Goal: Task Accomplishment & Management: Use online tool/utility

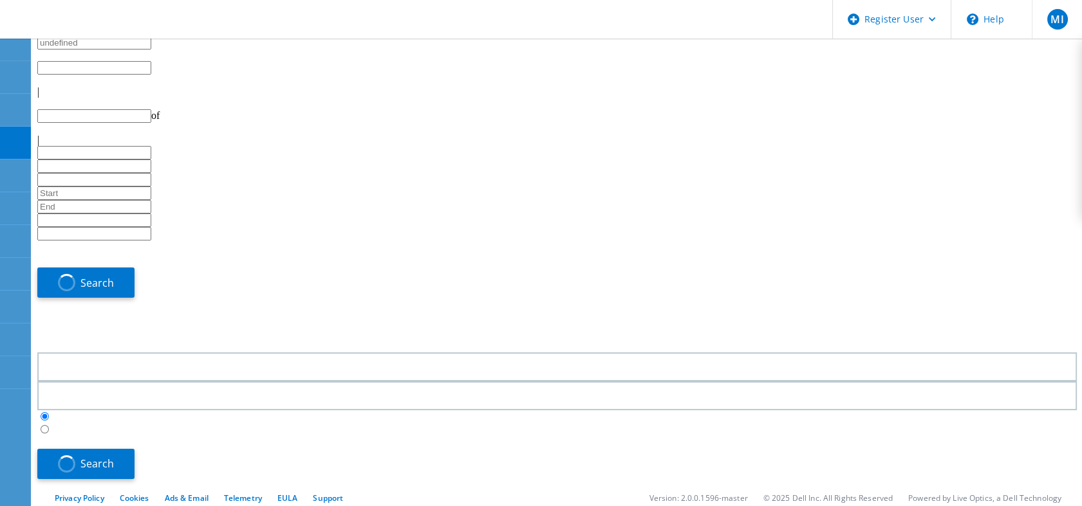
type input "1"
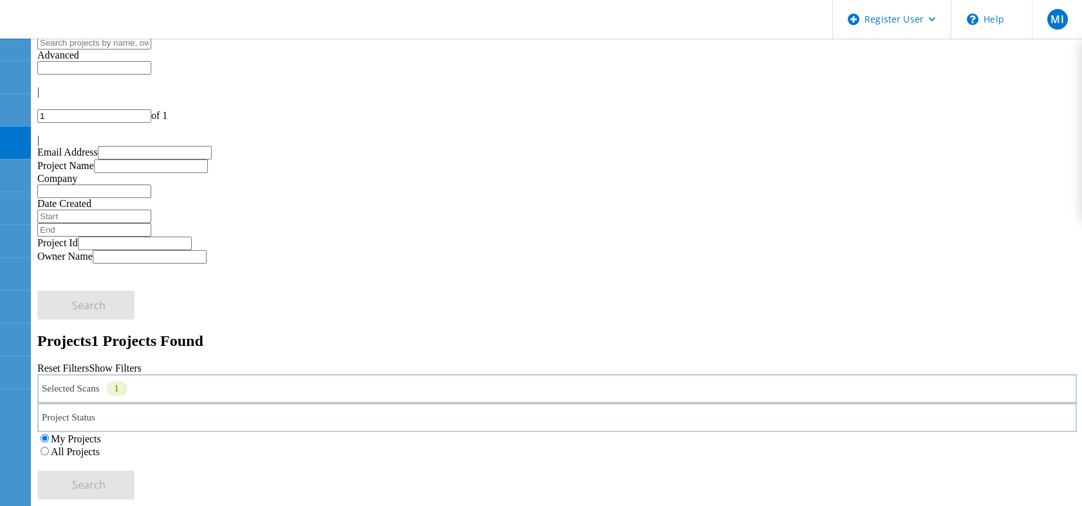
click at [703, 432] on div "My Projects All Projects" at bounding box center [556, 445] width 1039 height 26
click at [727, 432] on div "My Projects All Projects" at bounding box center [556, 445] width 1039 height 26
click at [100, 447] on label "All Projects" at bounding box center [75, 452] width 49 height 11
click at [49, 447] on input "All Projects" at bounding box center [45, 451] width 8 height 8
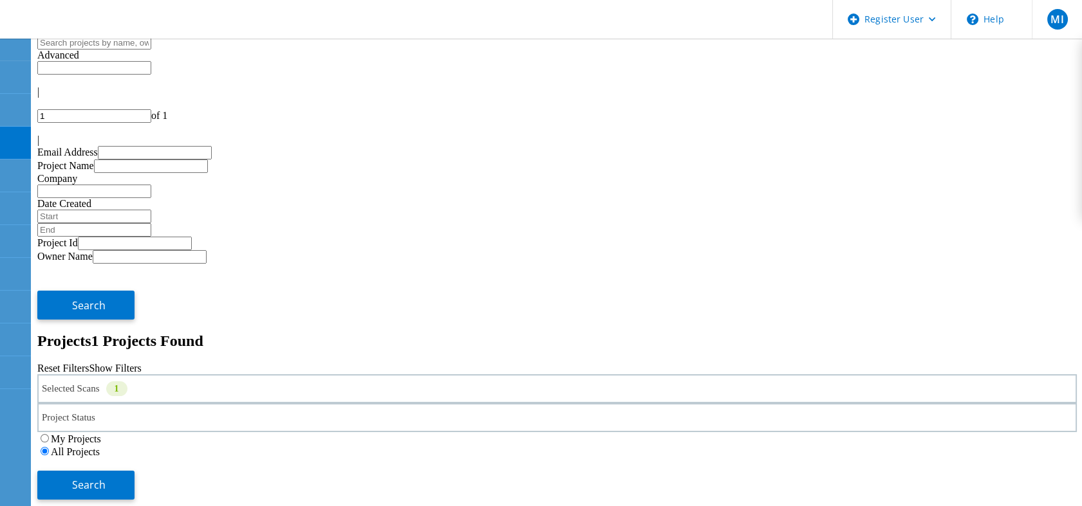
click at [893, 432] on div "My Projects All Projects" at bounding box center [556, 445] width 1039 height 26
click at [134, 471] on button "Search" at bounding box center [85, 485] width 97 height 29
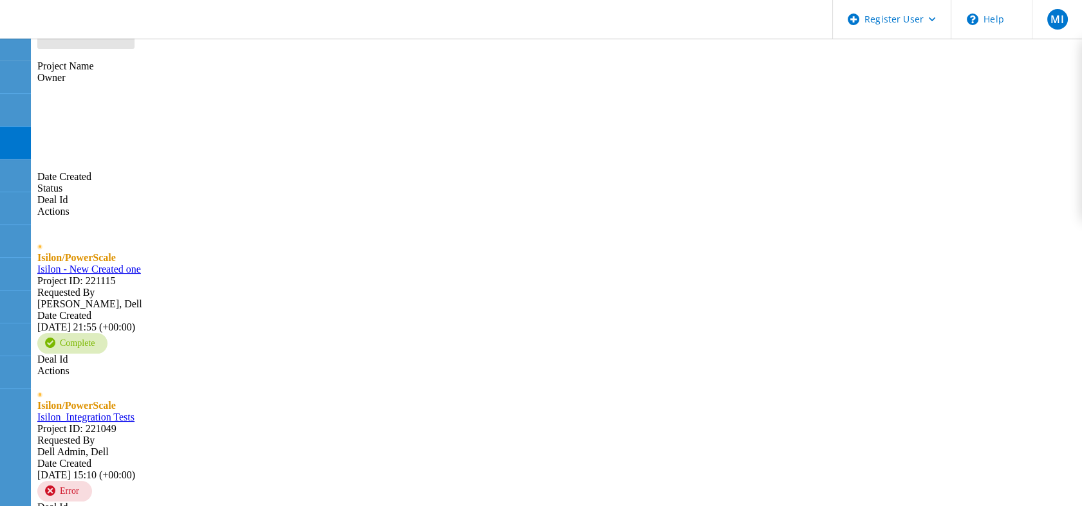
scroll to position [472, 0]
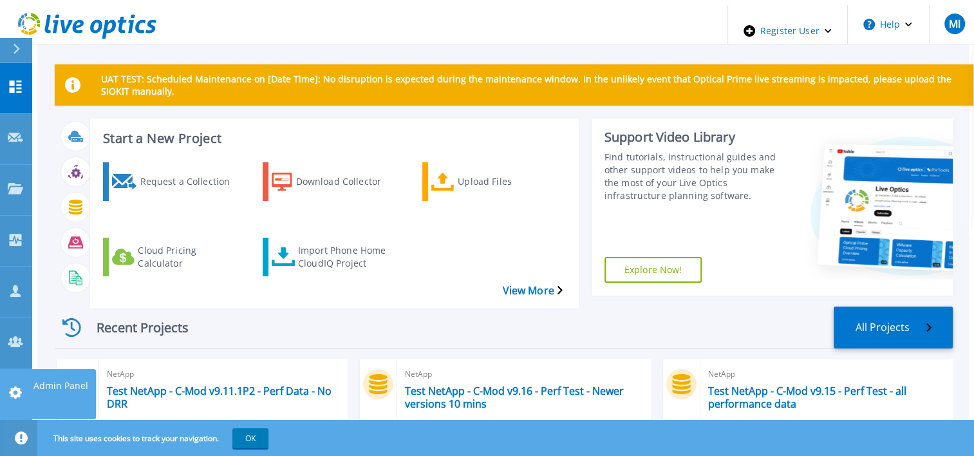
click at [21, 386] on icon at bounding box center [15, 392] width 15 height 12
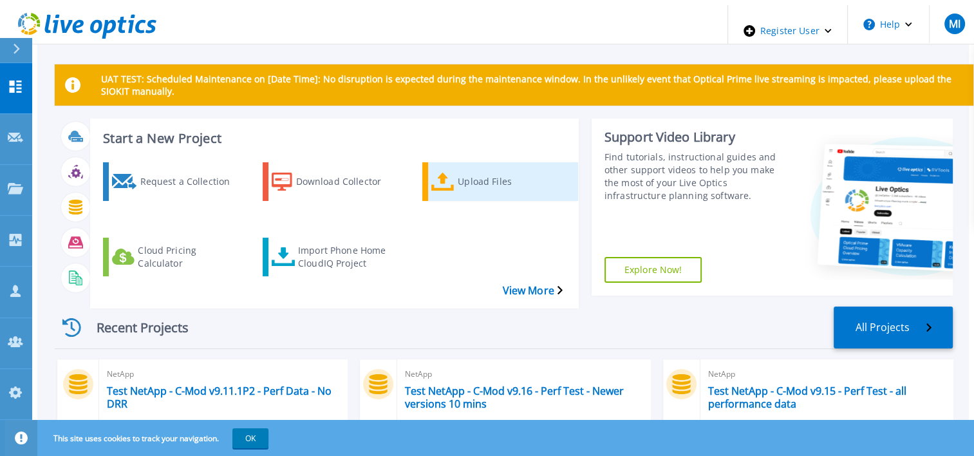
click at [433, 172] on icon at bounding box center [442, 181] width 23 height 19
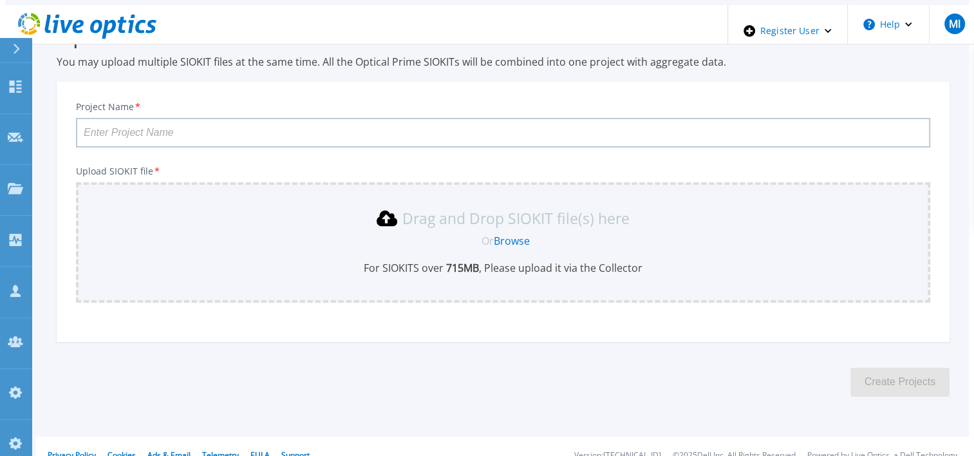
scroll to position [54, 0]
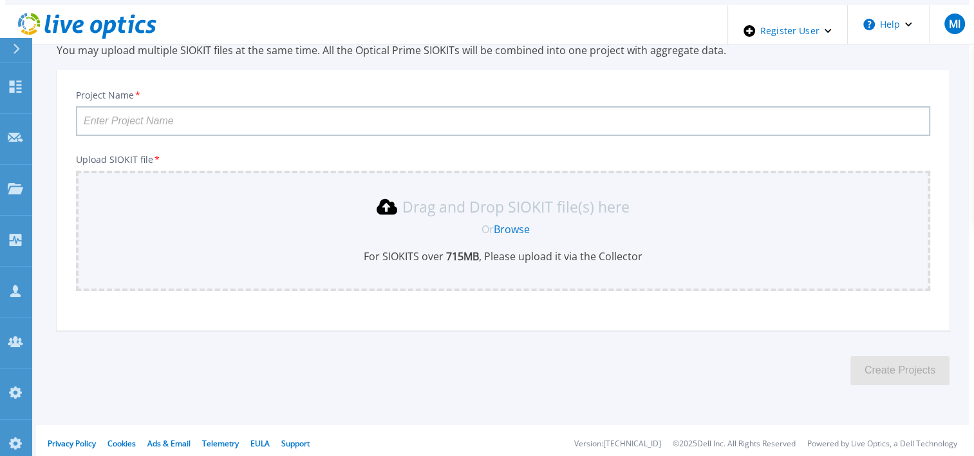
click at [206, 111] on input "Project Name *" at bounding box center [503, 121] width 854 height 30
paste input "Isilon - New Created one"
click at [512, 225] on link "Browse" at bounding box center [512, 229] width 36 height 14
click at [508, 225] on link "Browse" at bounding box center [512, 229] width 36 height 14
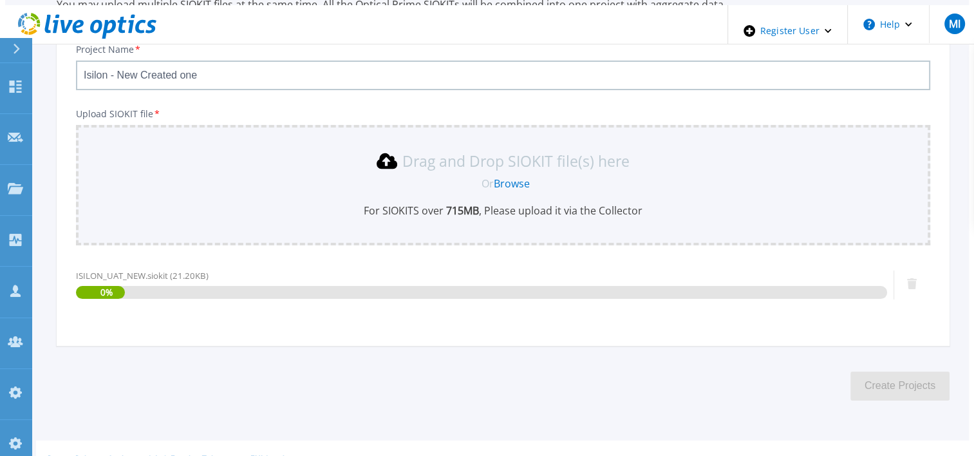
scroll to position [117, 0]
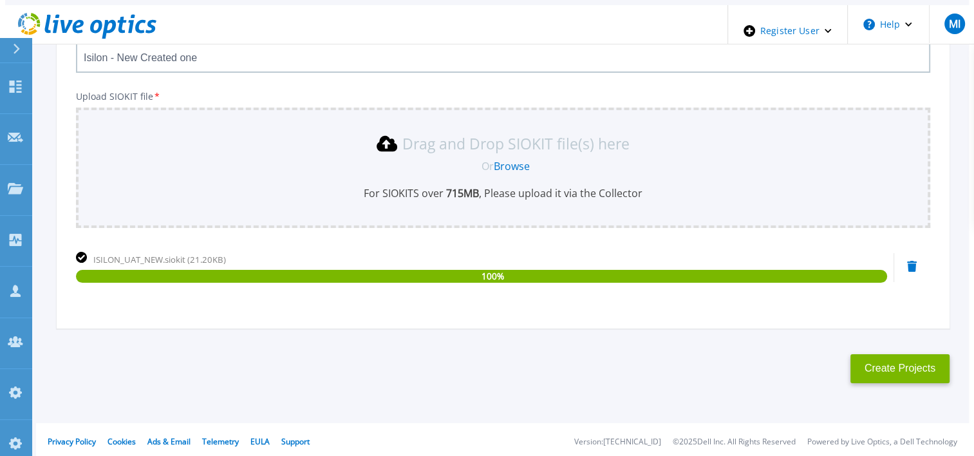
click at [113, 55] on input "Isilon - New Created one" at bounding box center [503, 58] width 854 height 30
drag, startPoint x: 115, startPoint y: 55, endPoint x: 202, endPoint y: 53, distance: 87.6
click at [202, 53] on input "Isilon - New Created one" at bounding box center [503, 58] width 854 height 30
drag, startPoint x: 196, startPoint y: 54, endPoint x: 113, endPoint y: 51, distance: 83.1
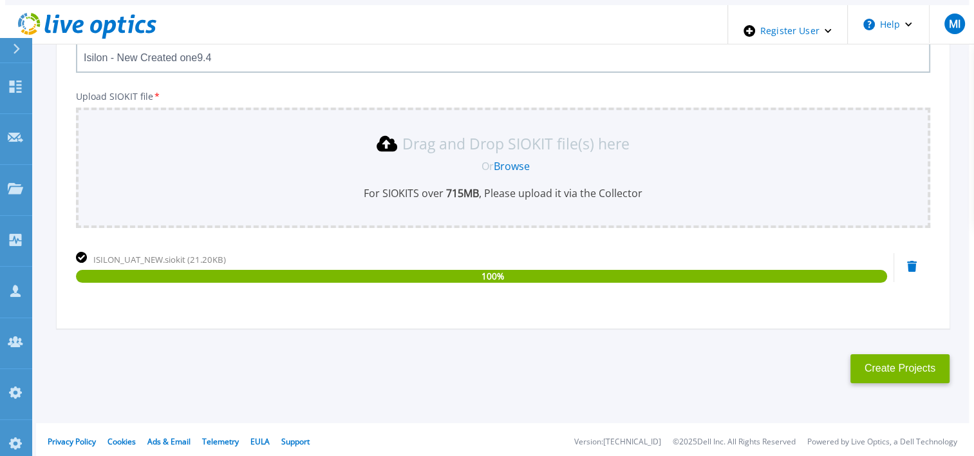
click at [113, 51] on input "Isilon - New Created one9.4" at bounding box center [503, 58] width 854 height 30
type input "Isilon - 9.4"
click at [877, 358] on button "Create Projects" at bounding box center [899, 368] width 99 height 29
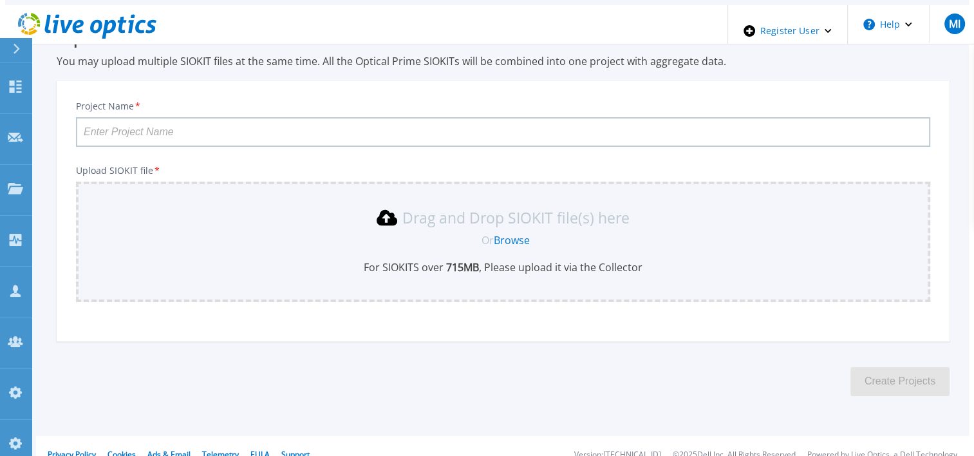
scroll to position [56, 0]
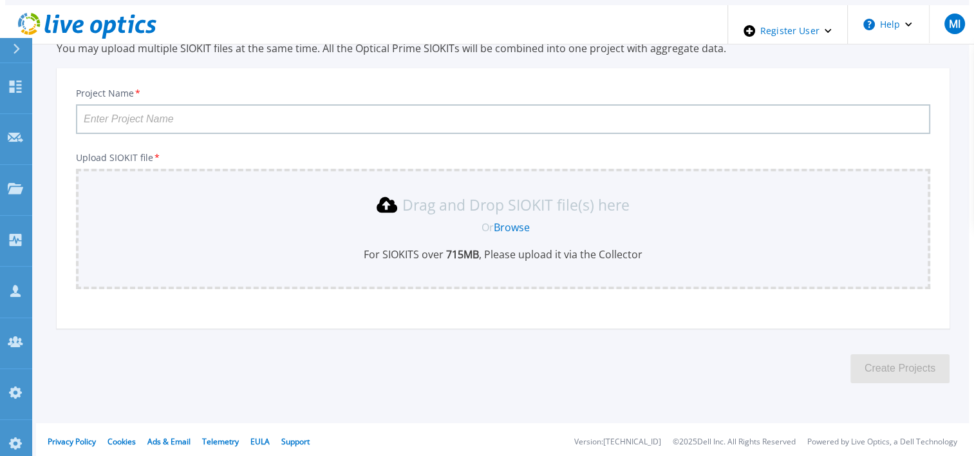
click at [656, 121] on input "Project Name *" at bounding box center [503, 119] width 854 height 30
type input "Isilon - 9.11"
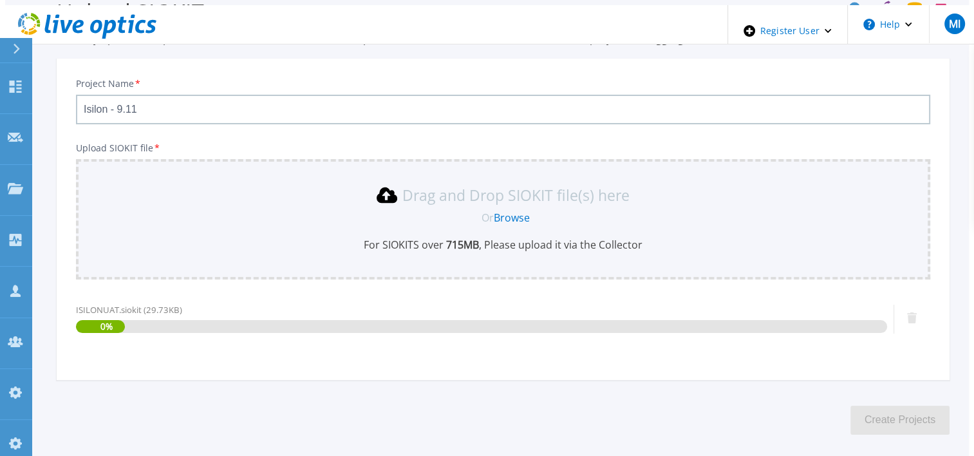
scroll to position [117, 0]
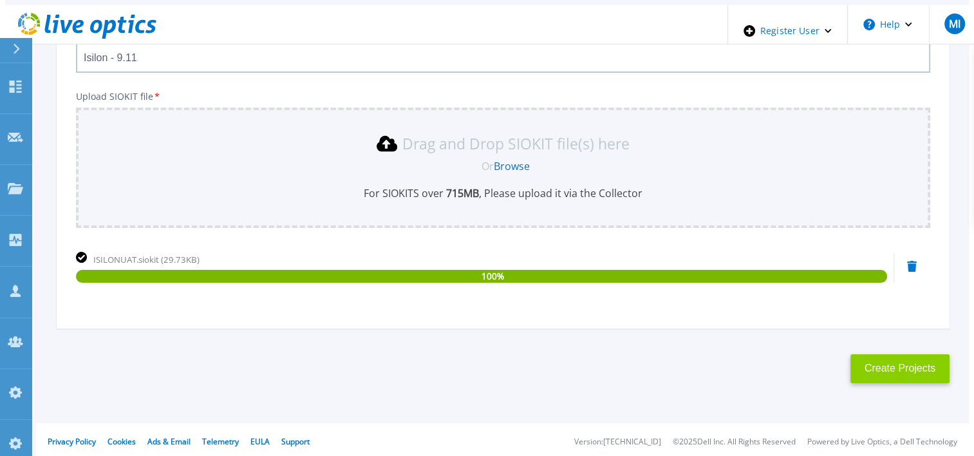
click at [906, 363] on button "Create Projects" at bounding box center [899, 368] width 99 height 29
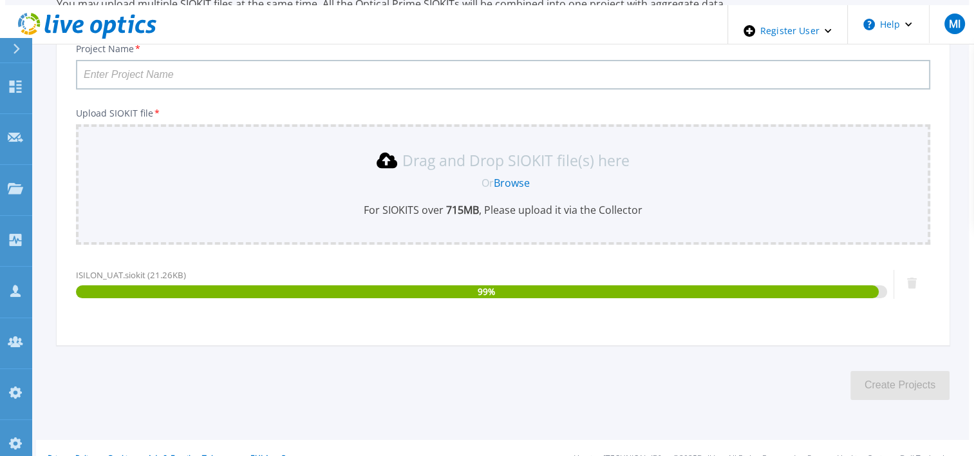
scroll to position [117, 0]
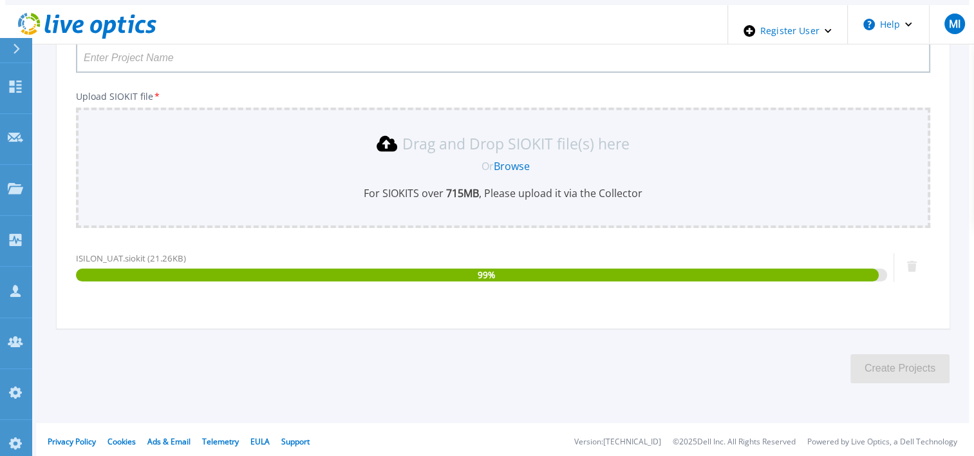
click at [413, 46] on input "Project Name *" at bounding box center [503, 58] width 854 height 30
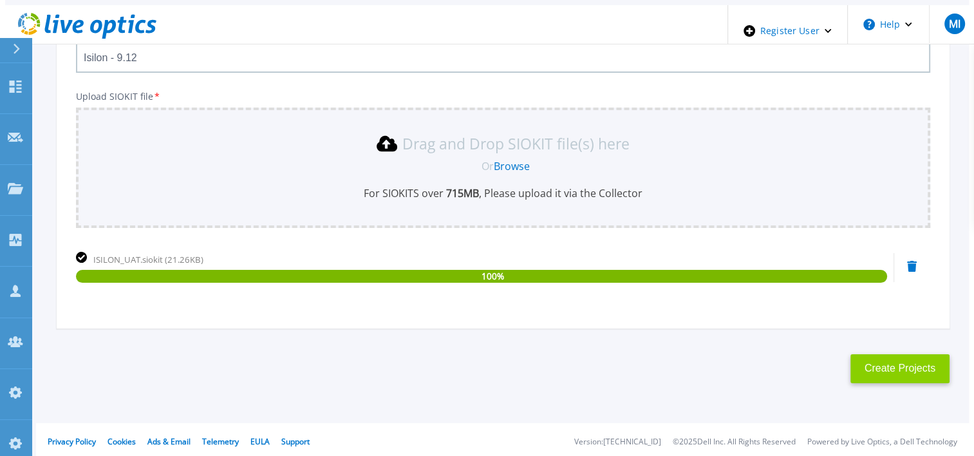
type input "Isilon - 9.12"
click at [879, 365] on button "Create Projects" at bounding box center [899, 368] width 99 height 29
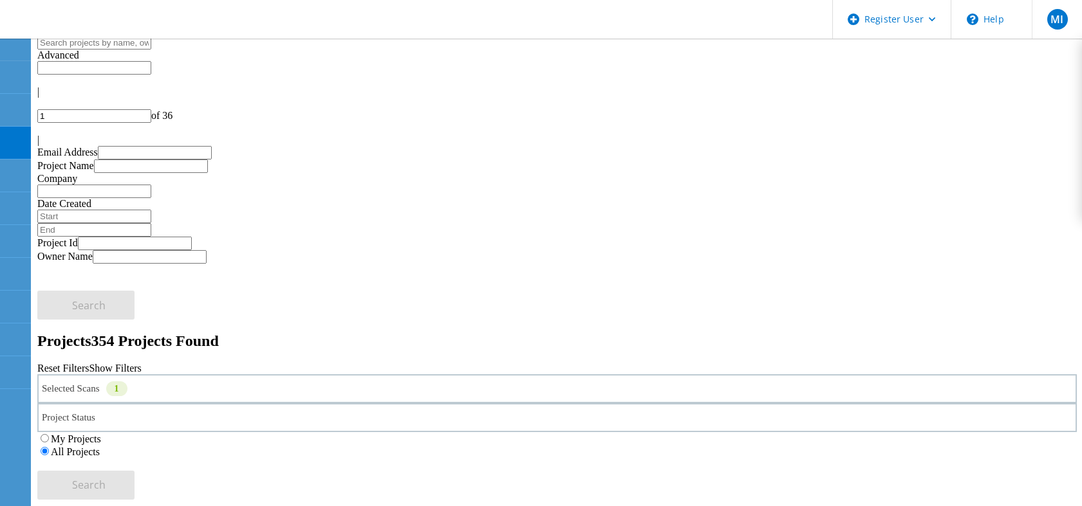
scroll to position [472, 0]
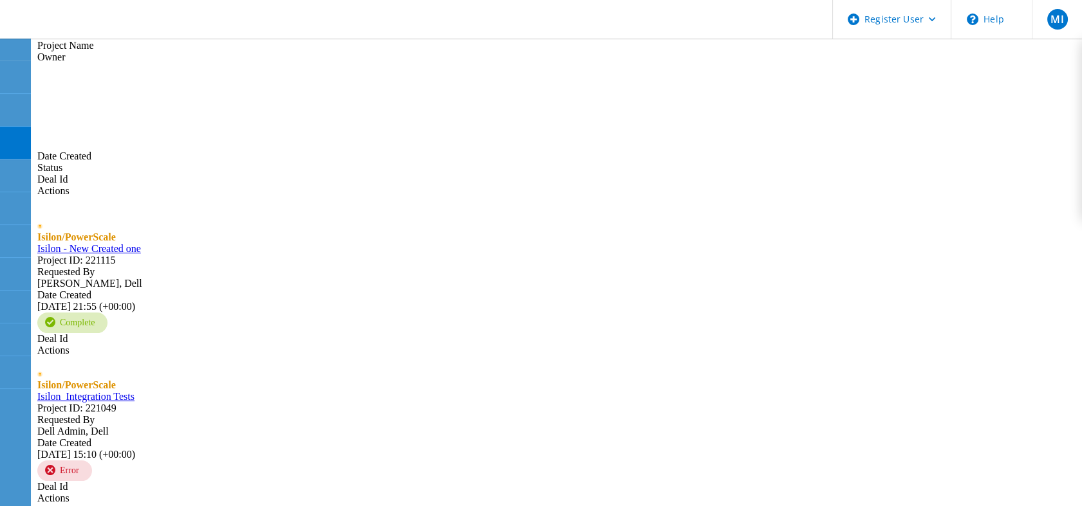
drag, startPoint x: 0, startPoint y: 0, endPoint x: 206, endPoint y: 131, distance: 243.9
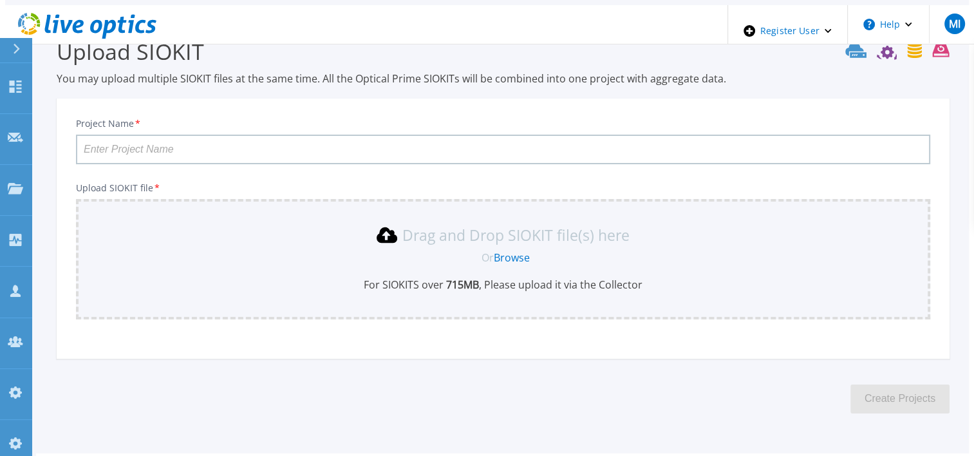
scroll to position [56, 0]
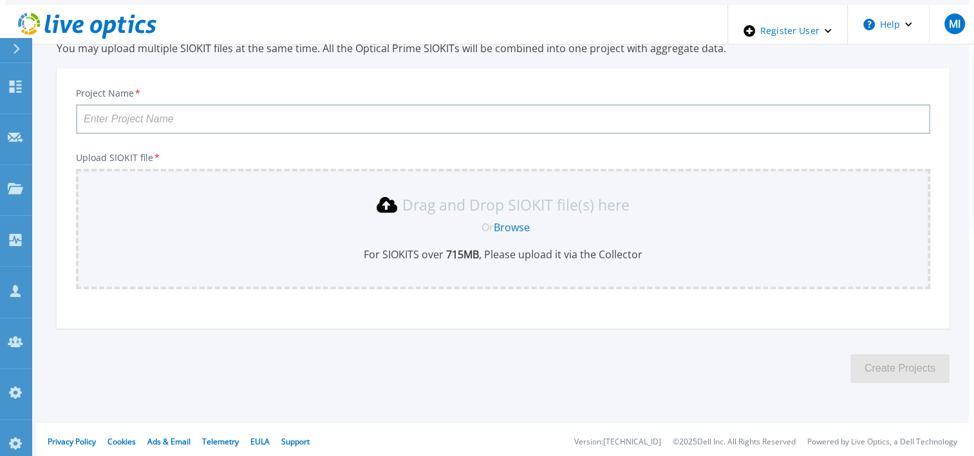
click at [162, 122] on input "Project Name *" at bounding box center [503, 119] width 854 height 30
type input "Isilon - 8.2"
click at [703, 186] on div "Drag and Drop SIOKIT file(s) here Or Browse For SIOKITS over 715 MB , Please up…" at bounding box center [503, 229] width 854 height 120
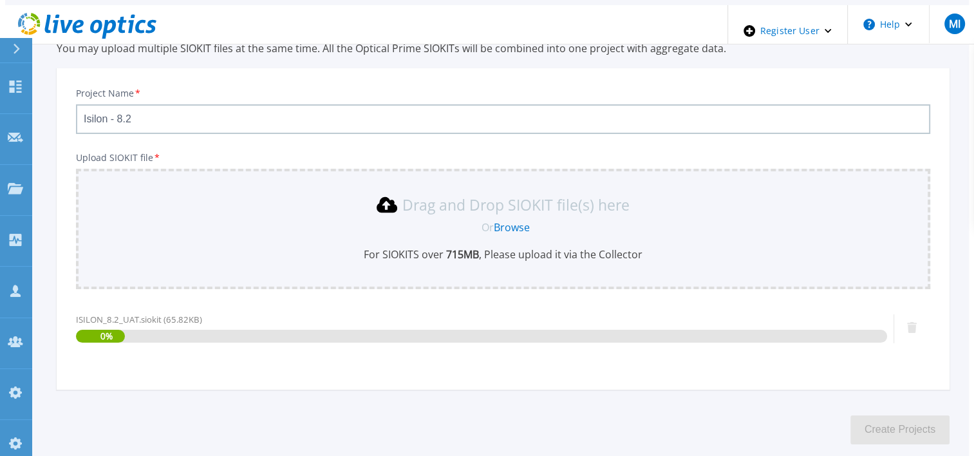
scroll to position [117, 0]
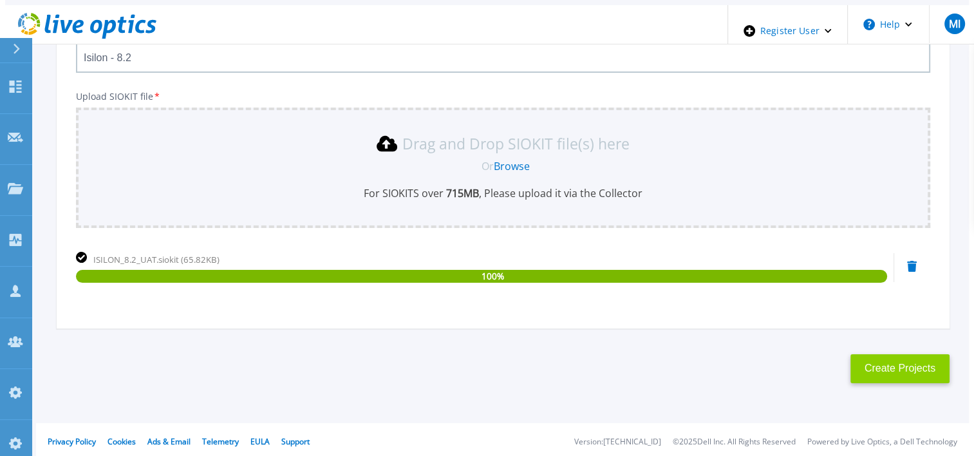
click at [906, 373] on button "Create Projects" at bounding box center [899, 368] width 99 height 29
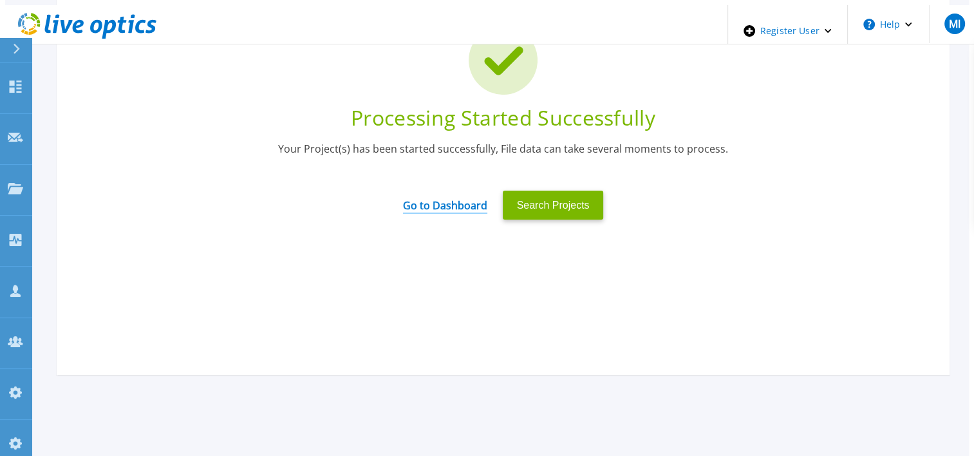
click at [445, 198] on link "Go to Dashboard" at bounding box center [445, 201] width 84 height 25
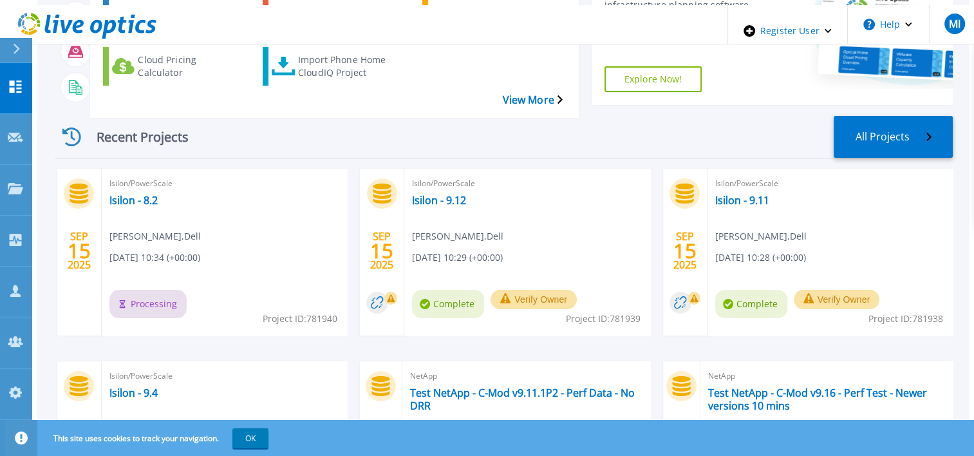
scroll to position [193, 0]
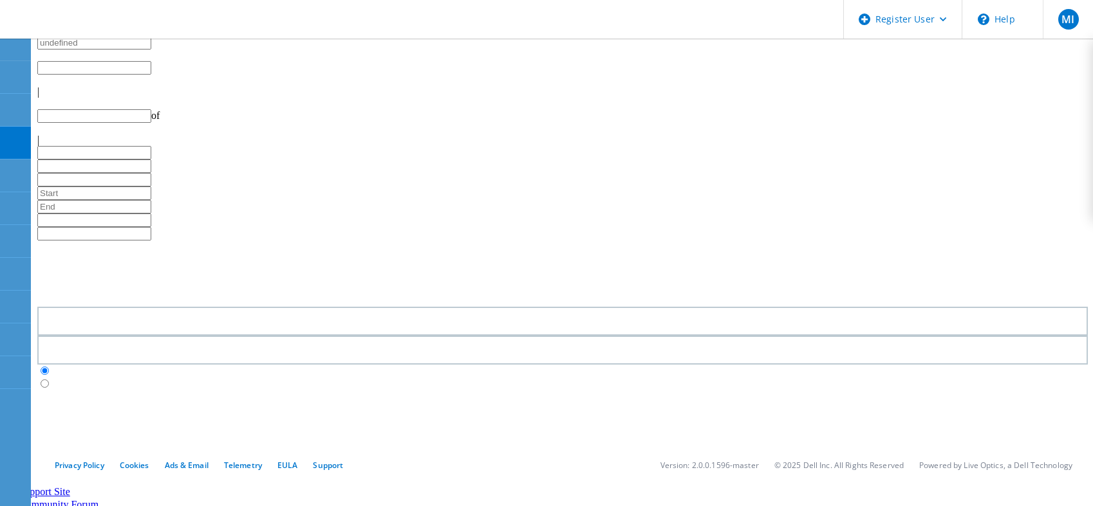
type input "1"
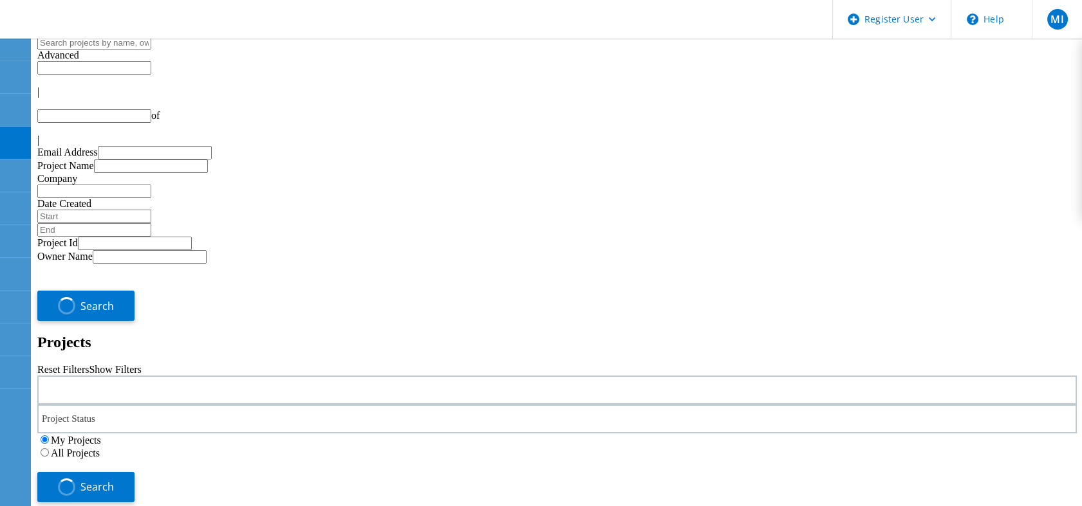
type input "1"
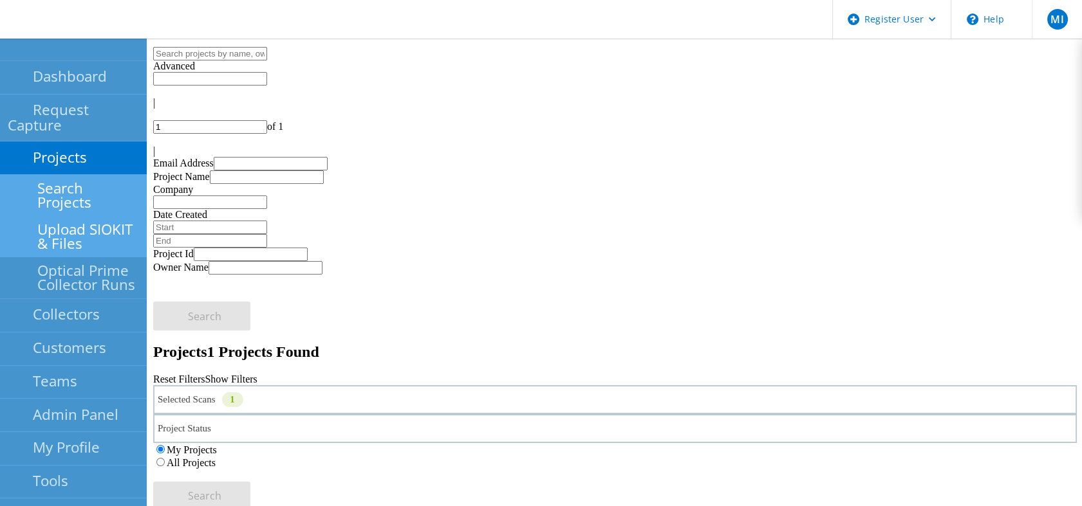
click at [90, 216] on link "Upload SIOKIT & Files" at bounding box center [73, 236] width 147 height 41
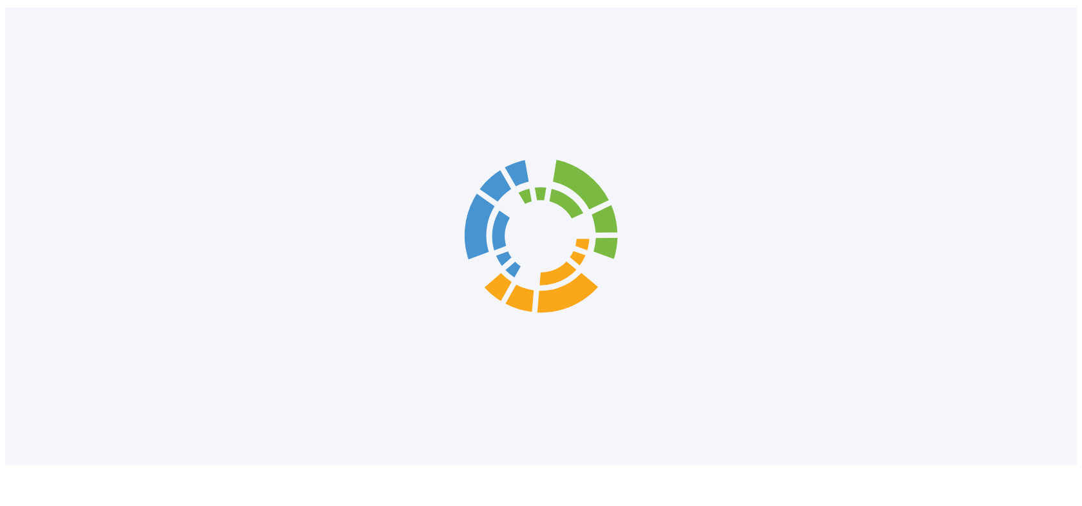
scroll to position [3, 0]
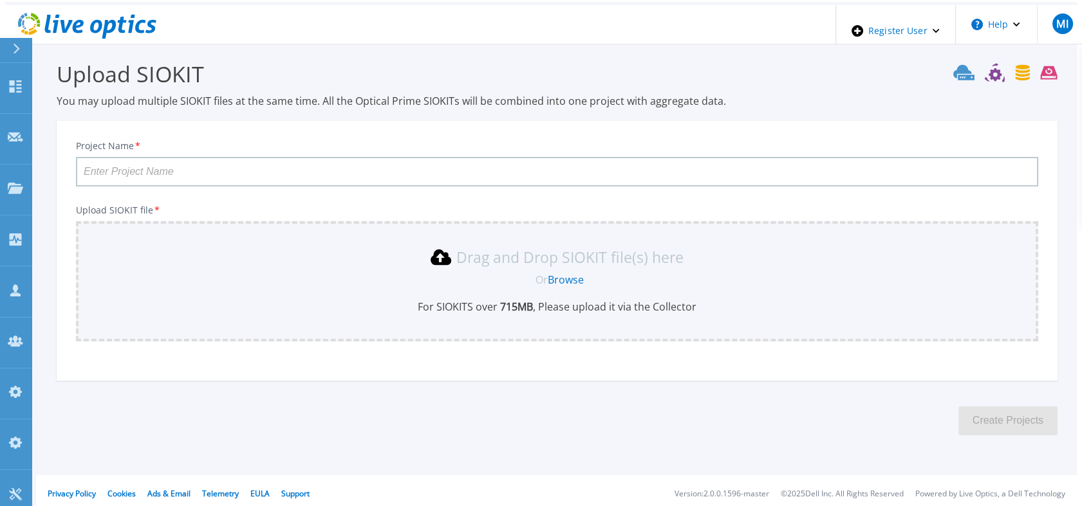
click at [194, 167] on input "Project Name *" at bounding box center [557, 172] width 962 height 30
type input "Isilon - 9.4"
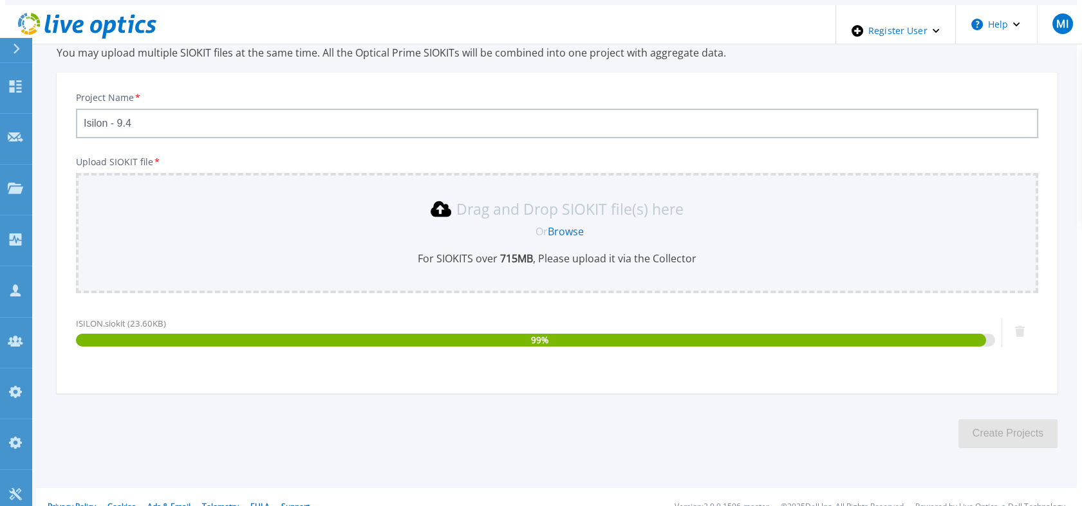
scroll to position [67, 0]
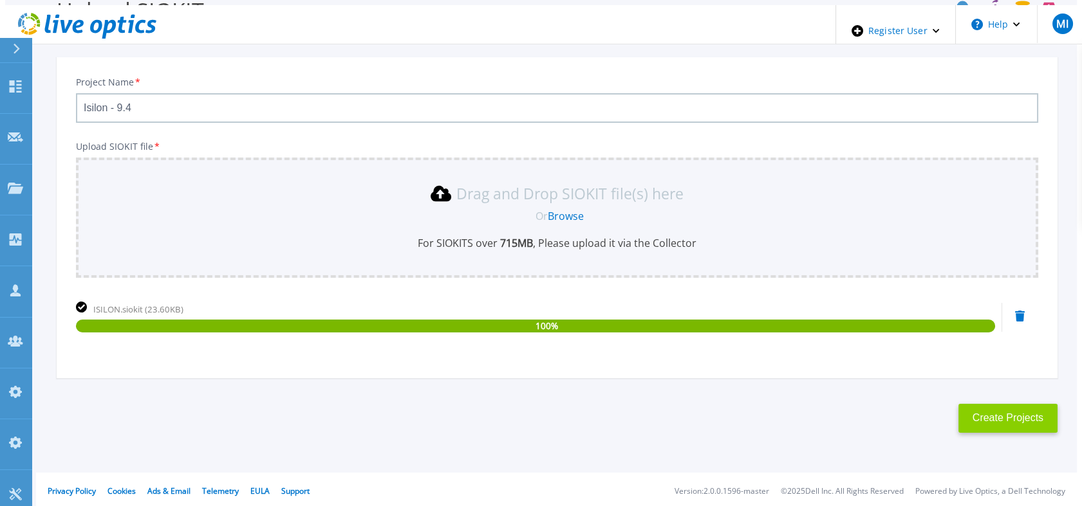
click at [968, 411] on button "Create Projects" at bounding box center [1007, 418] width 99 height 29
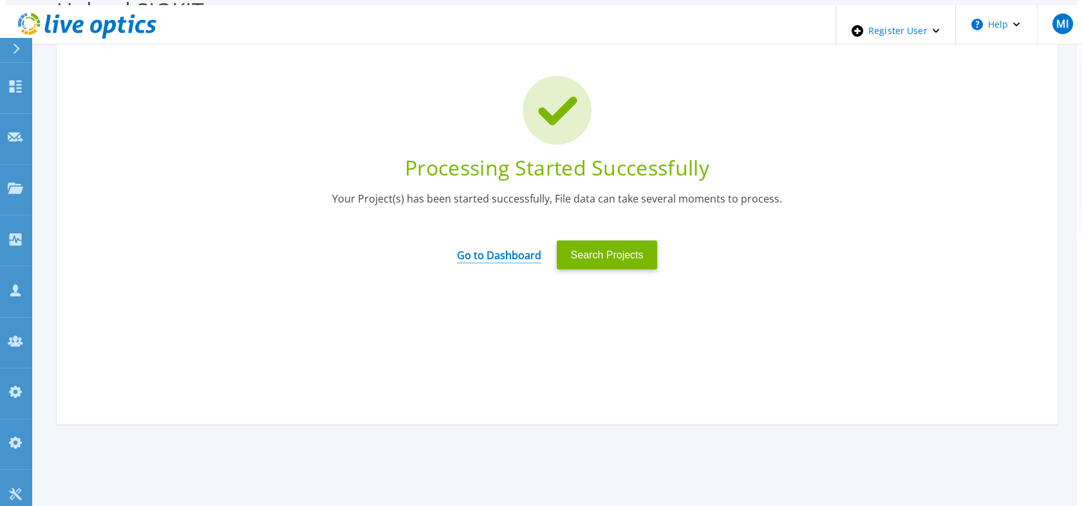
click at [505, 254] on link "Go to Dashboard" at bounding box center [499, 251] width 84 height 25
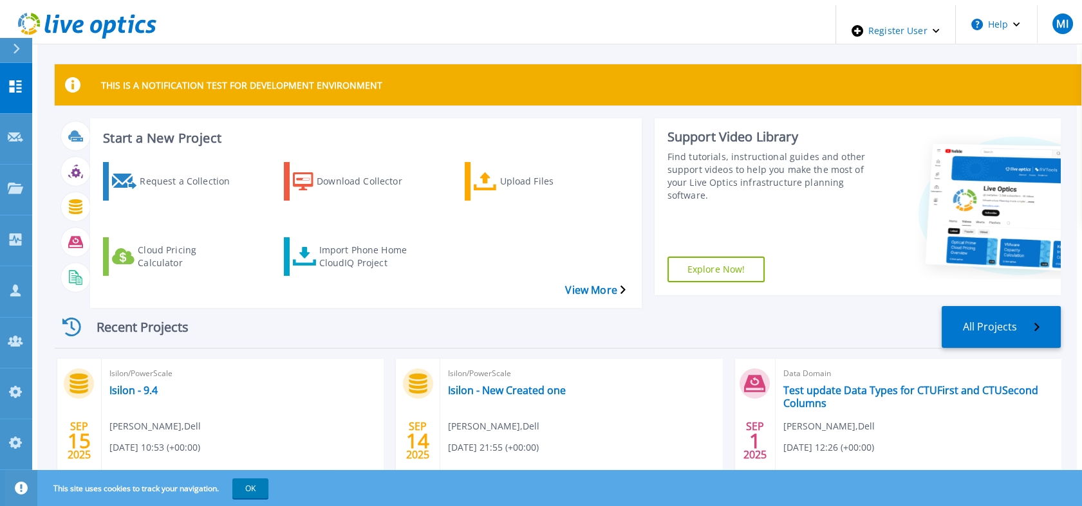
scroll to position [93, 0]
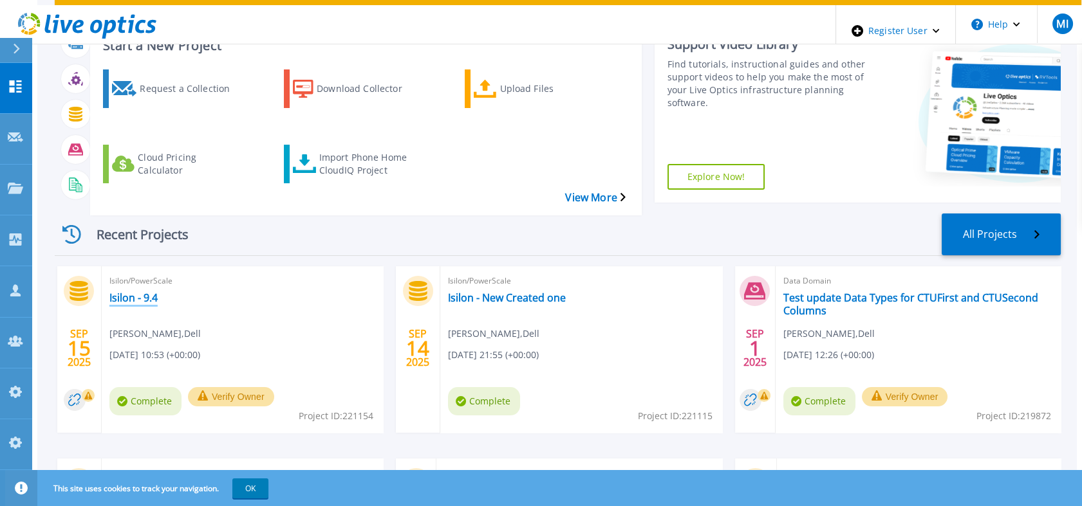
click at [120, 292] on link "Isilon - 9.4" at bounding box center [133, 298] width 48 height 13
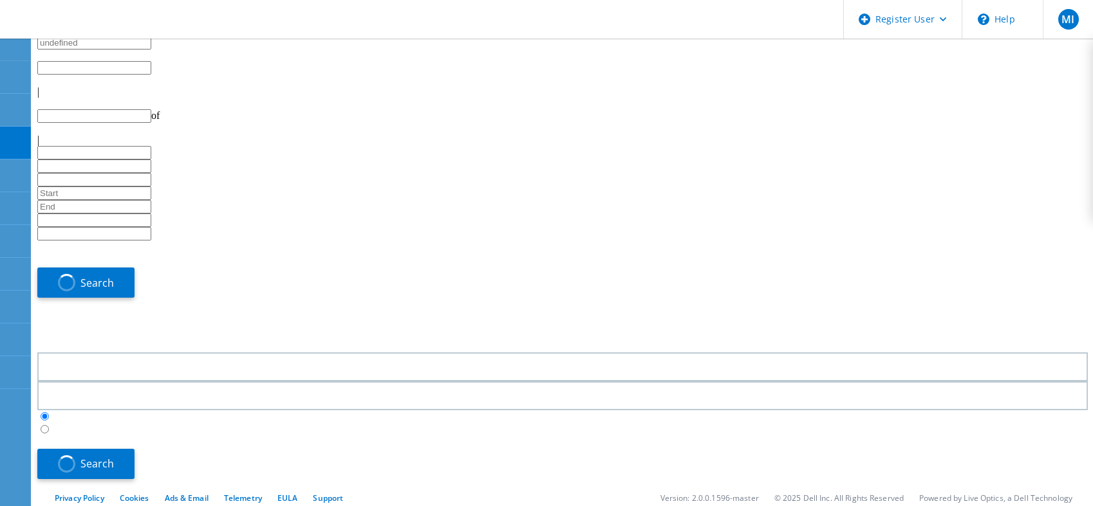
type input "1"
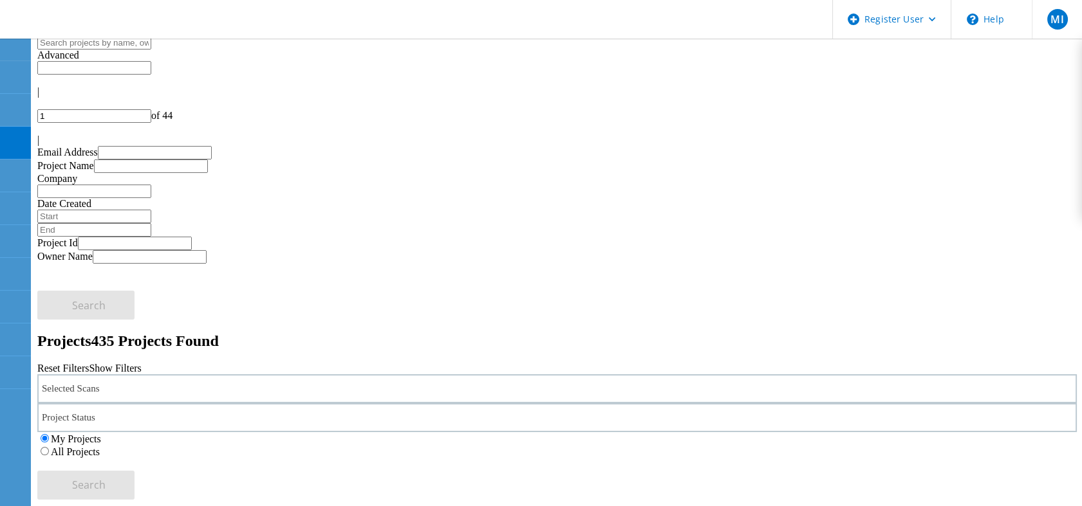
click at [100, 447] on label "All Projects" at bounding box center [75, 452] width 49 height 11
click at [49, 447] on input "All Projects" at bounding box center [45, 451] width 8 height 8
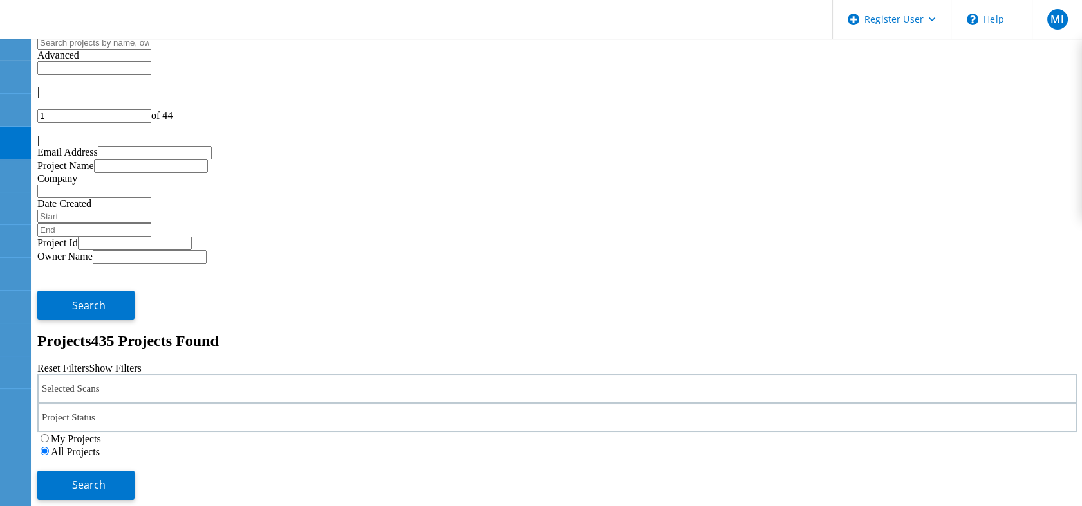
click at [194, 375] on div "Selected Scans" at bounding box center [556, 389] width 1039 height 29
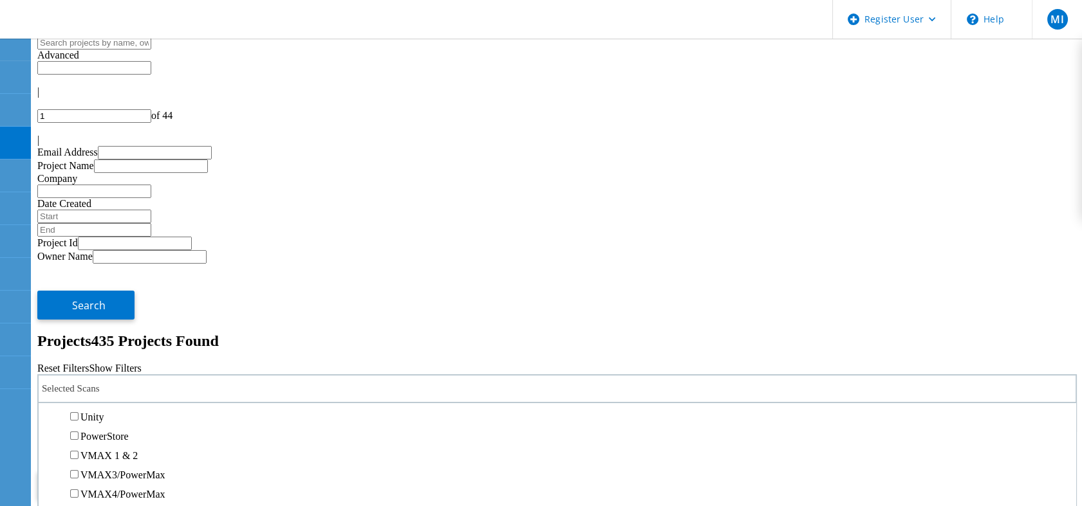
scroll to position [383, 0]
click at [103, 383] on label "Isilon/PowerScale" at bounding box center [117, 388] width 75 height 11
click at [79, 384] on input "Isilon/PowerScale" at bounding box center [74, 388] width 8 height 8
click at [134, 471] on button "Search" at bounding box center [85, 485] width 97 height 29
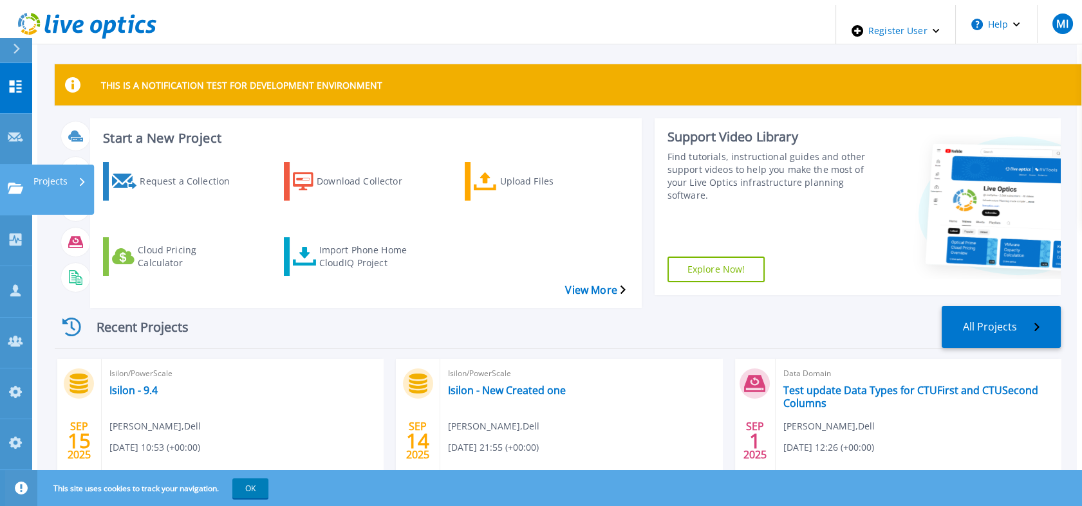
click at [5, 165] on link "Projects Projects" at bounding box center [16, 190] width 32 height 51
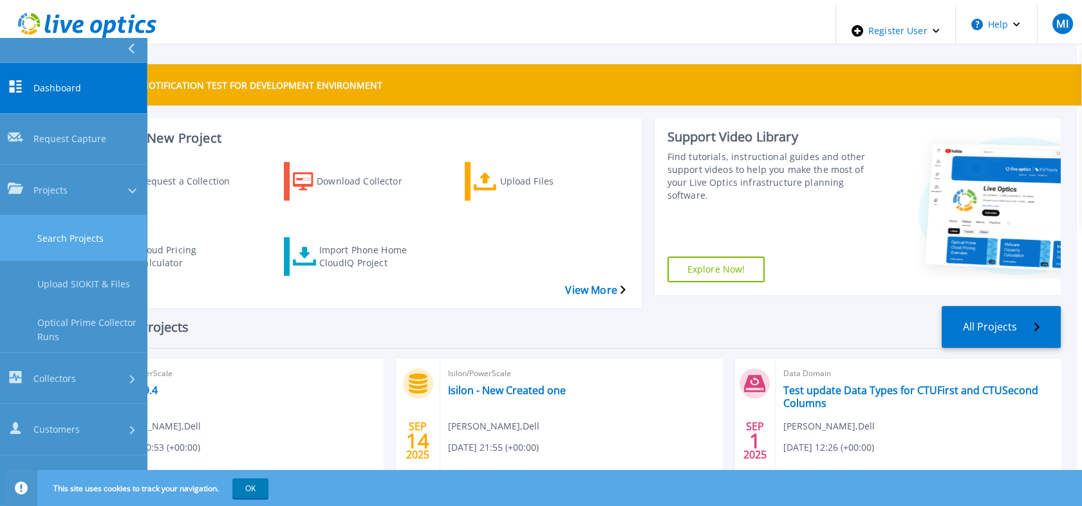
click at [43, 216] on link "Search Projects" at bounding box center [73, 239] width 147 height 46
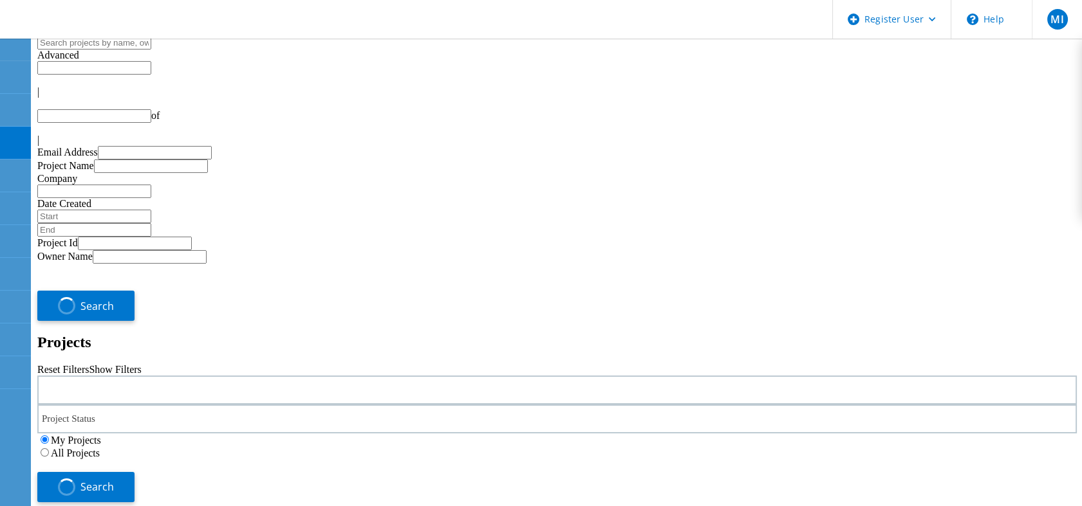
type input "1"
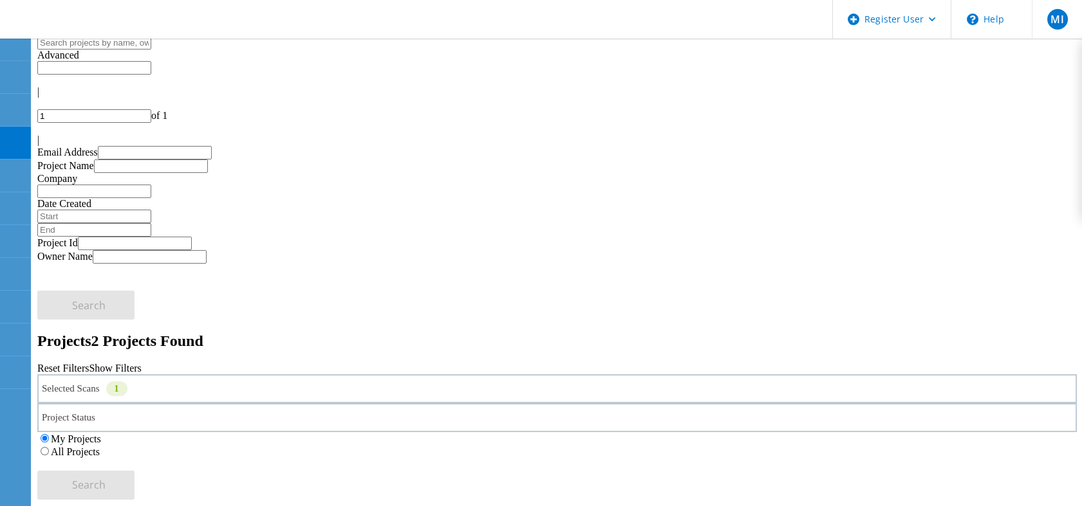
click at [100, 447] on label "All Projects" at bounding box center [75, 452] width 49 height 11
click at [49, 447] on input "All Projects" at bounding box center [45, 451] width 8 height 8
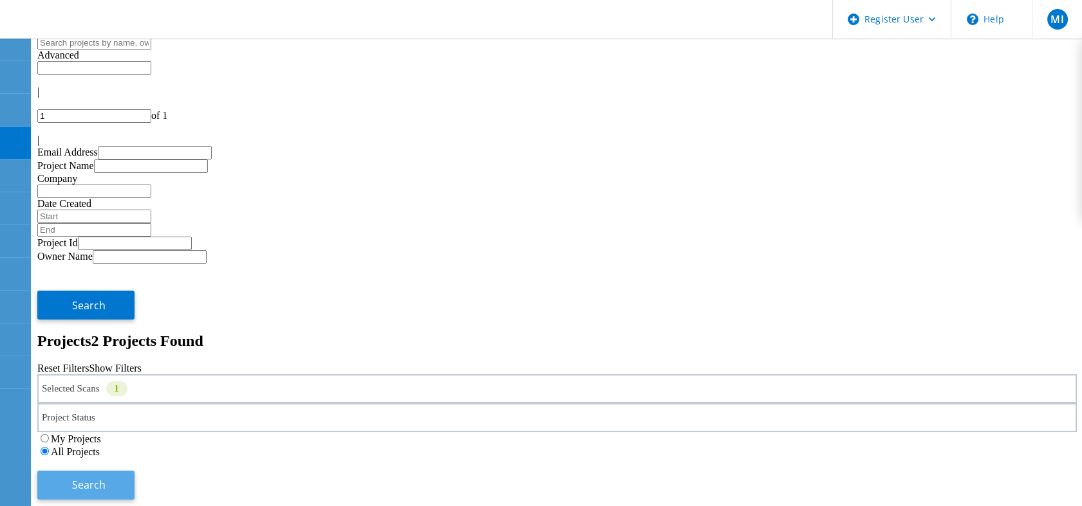
click at [134, 471] on button "Search" at bounding box center [85, 485] width 97 height 29
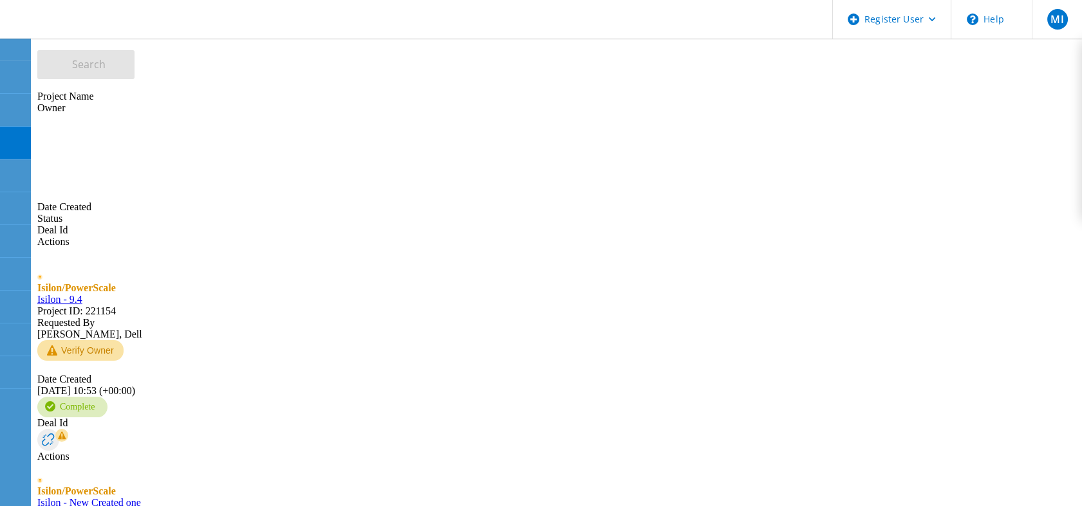
scroll to position [469, 0]
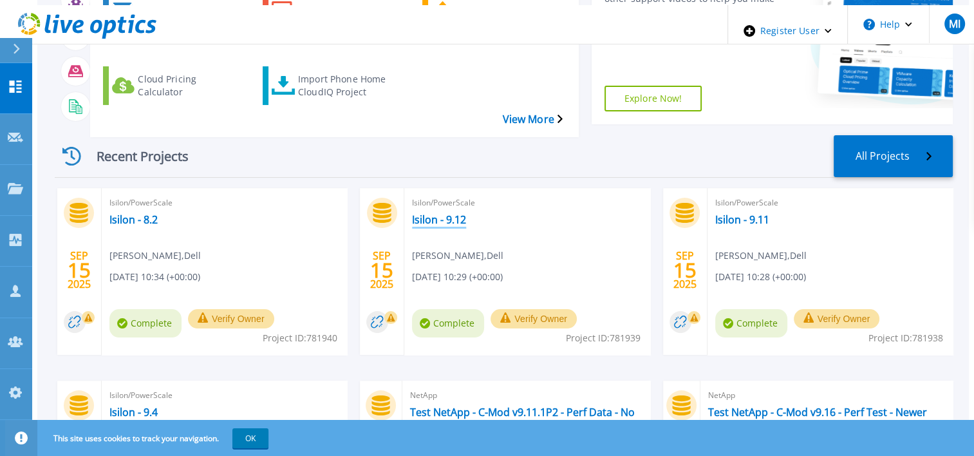
scroll to position [172, 0]
click at [132, 405] on link "Isilon - 9.4" at bounding box center [133, 411] width 48 height 13
